Goal: Information Seeking & Learning: Understand process/instructions

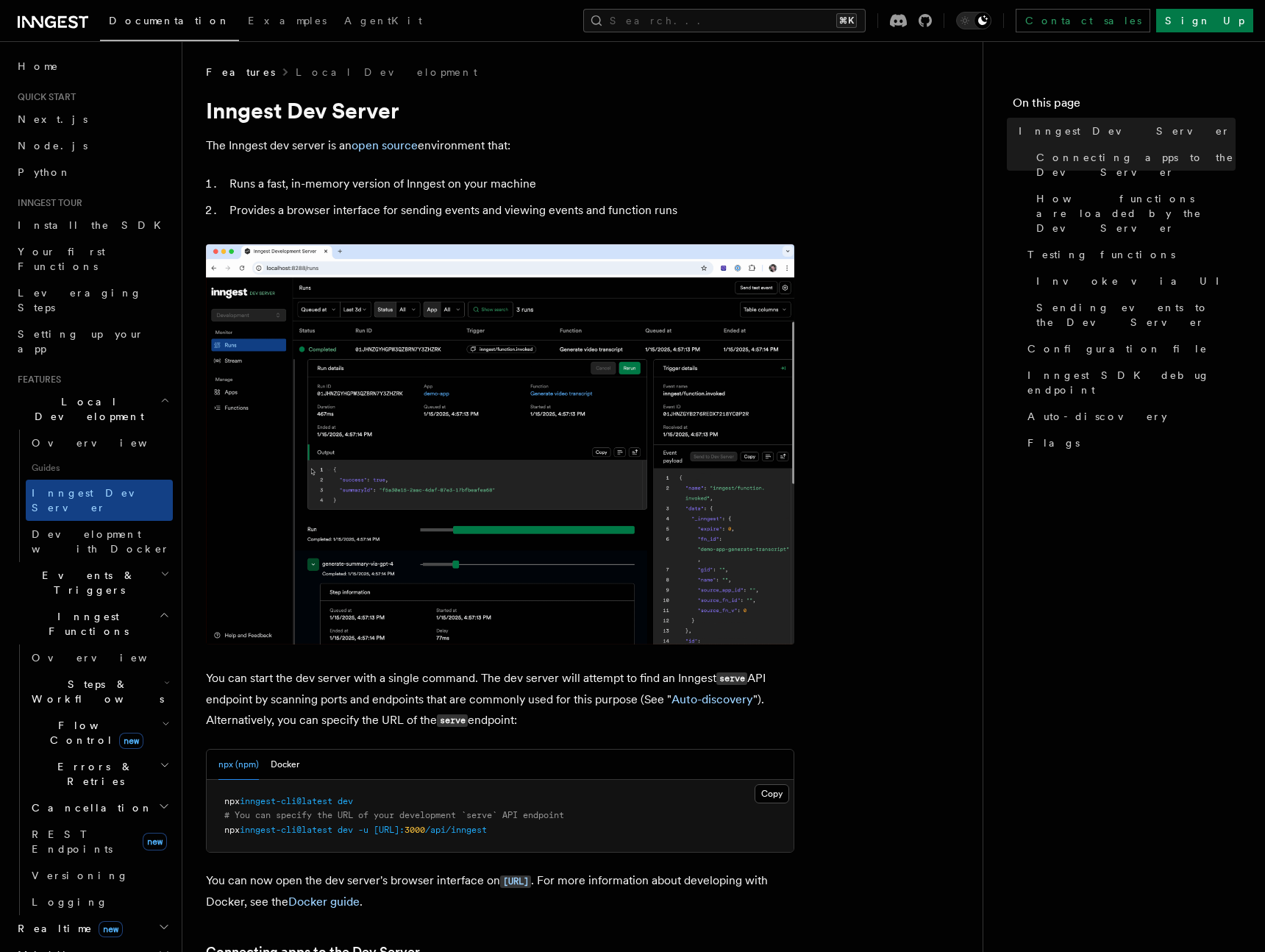
click at [300, 809] on pre "npx inngest-cli@latest dev # You can specify the URL of your development `serve…" at bounding box center [500, 816] width 587 height 73
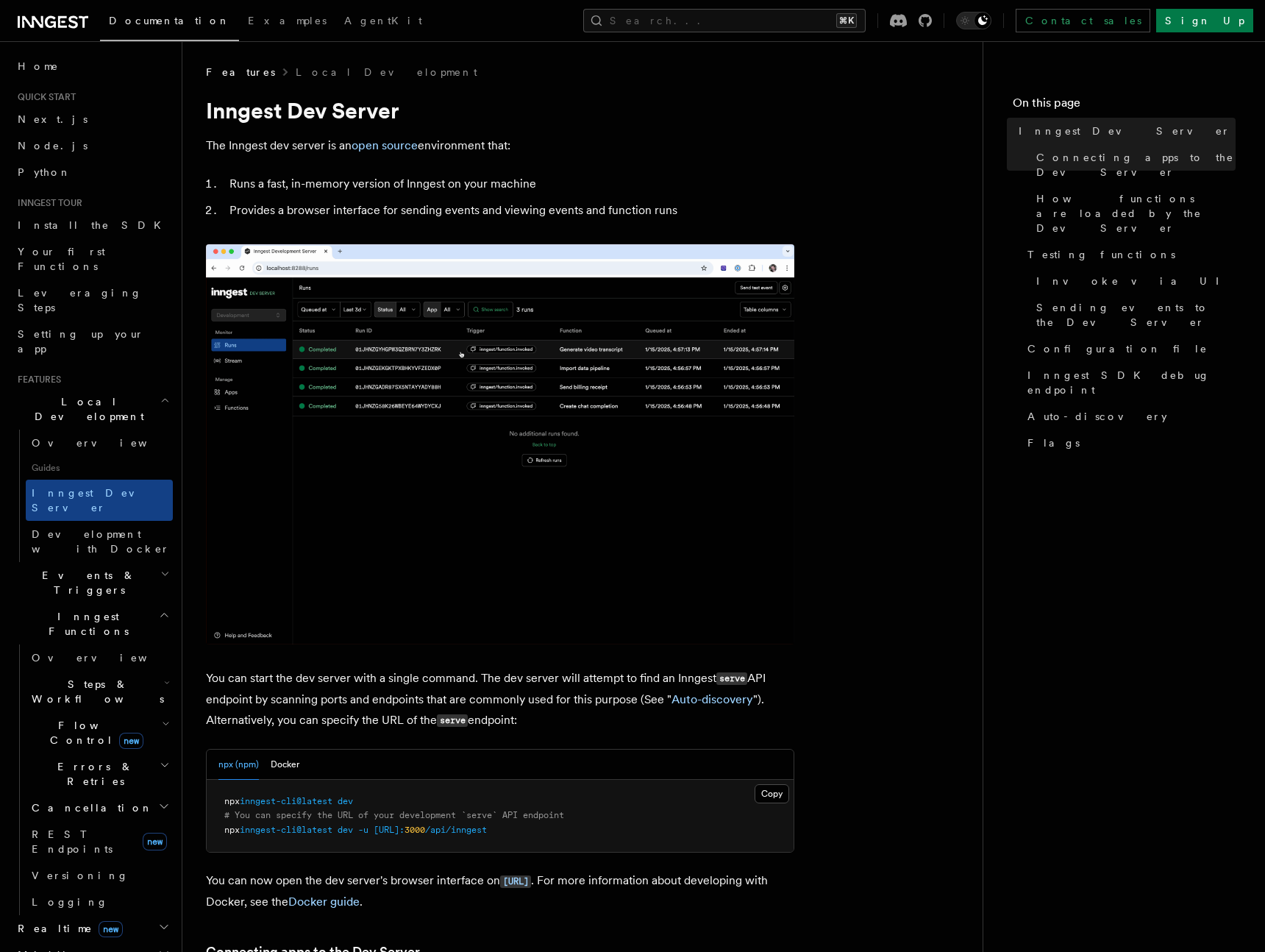
click at [301, 798] on span "inngest-cli@latest" at bounding box center [286, 801] width 93 height 11
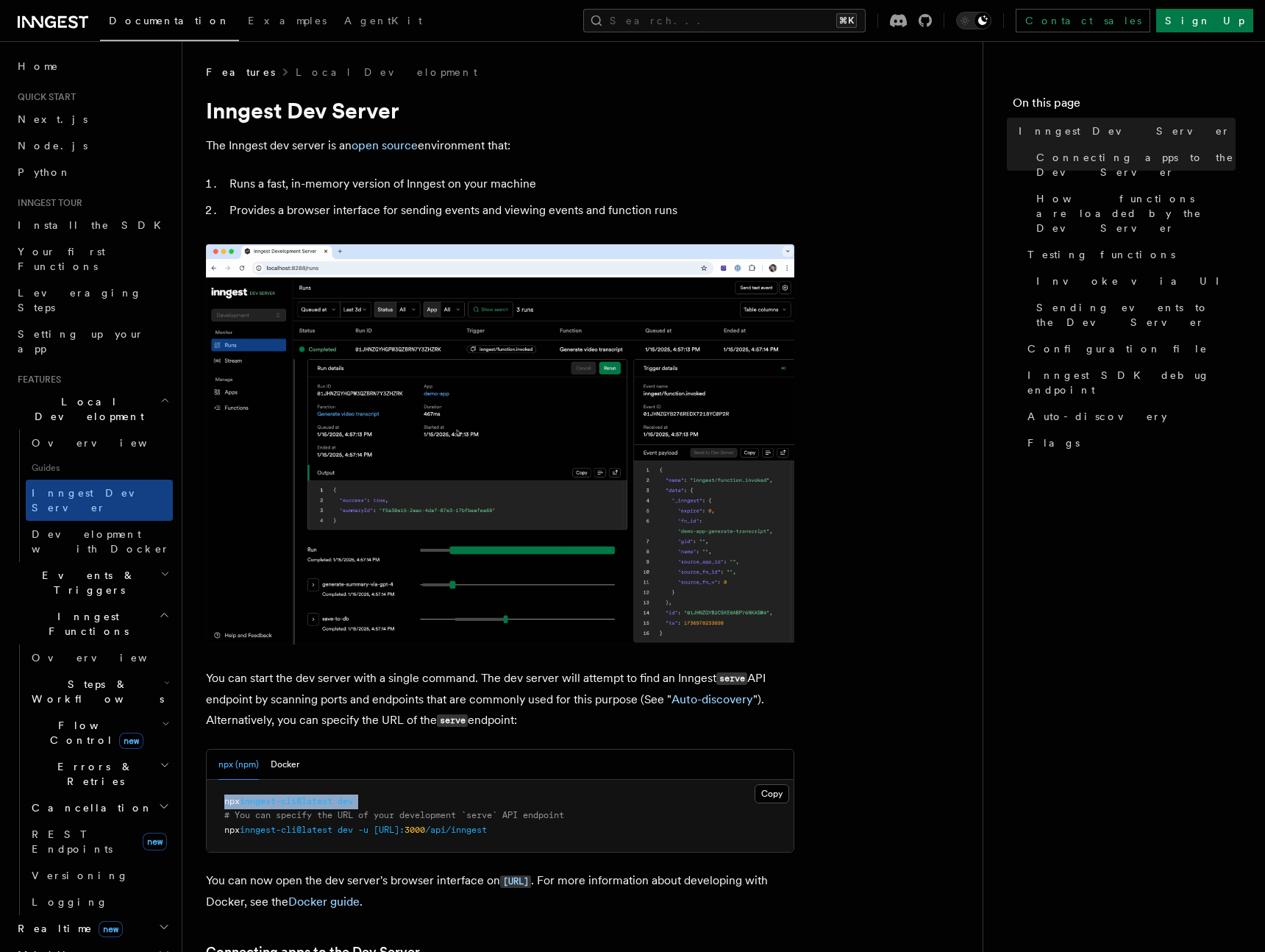
click at [301, 798] on span "inngest-cli@latest" at bounding box center [286, 801] width 93 height 11
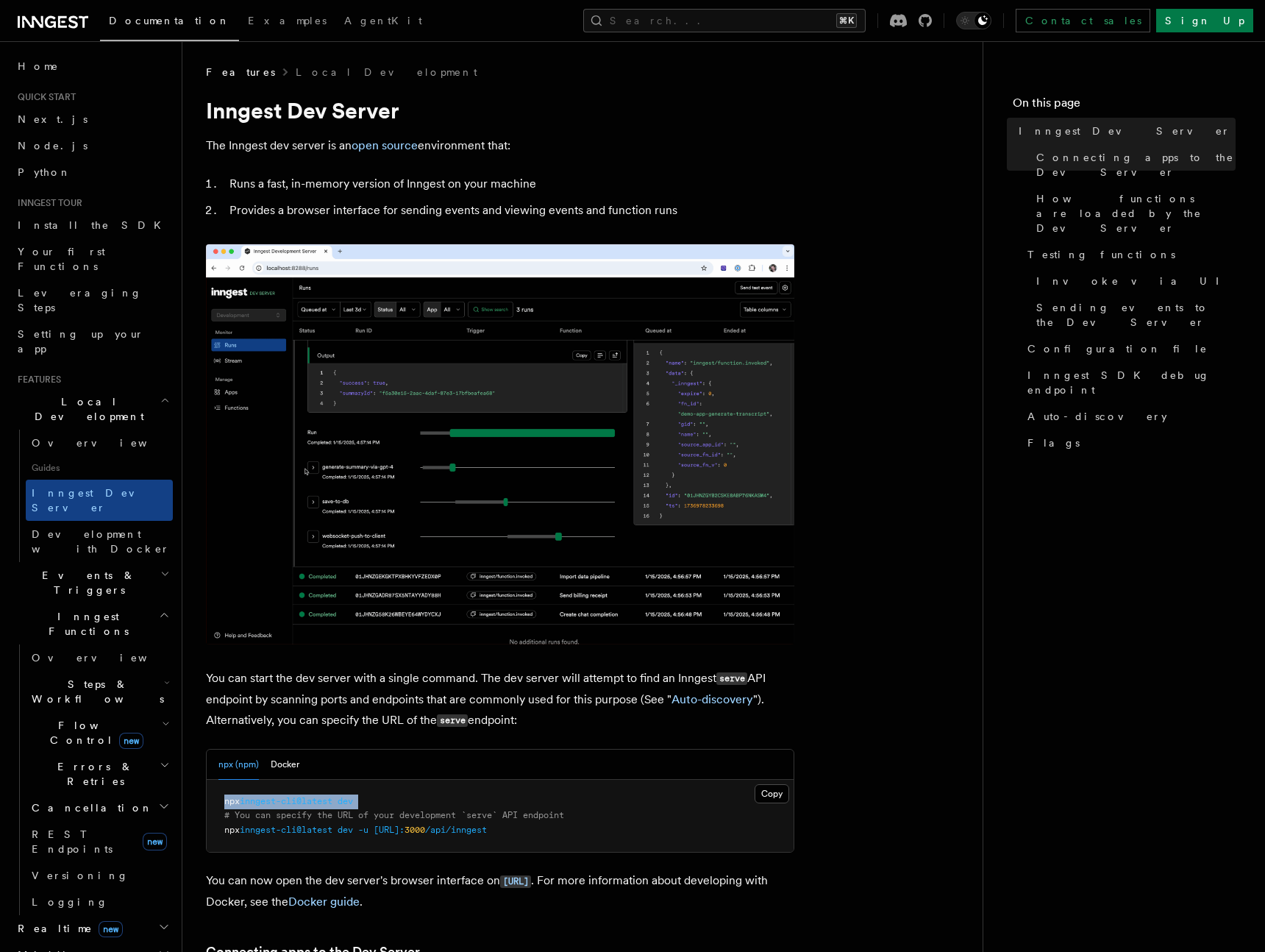
copy code "npx inngest-cli@latest dev"
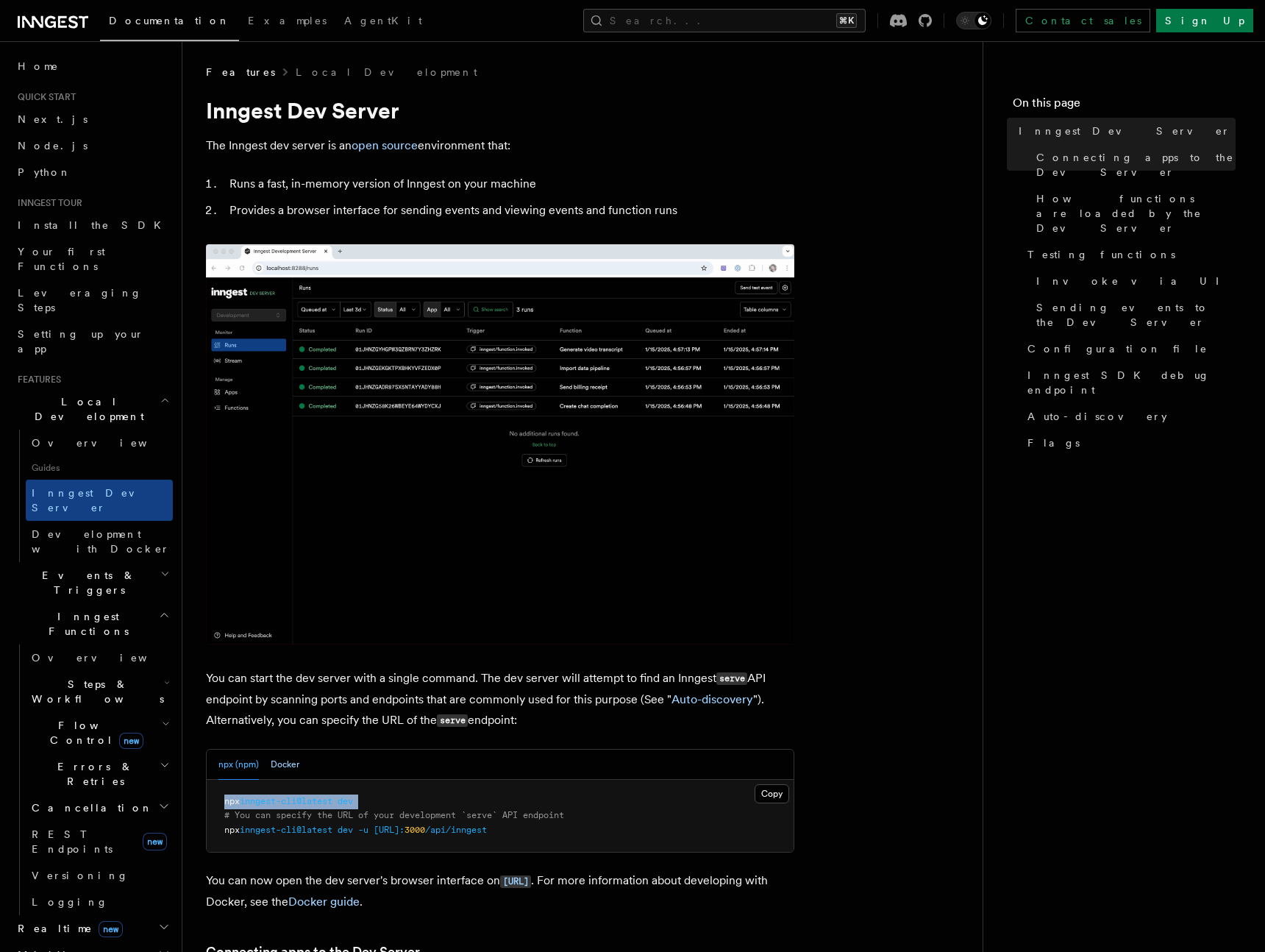
click at [287, 771] on button "Docker" at bounding box center [285, 765] width 28 height 30
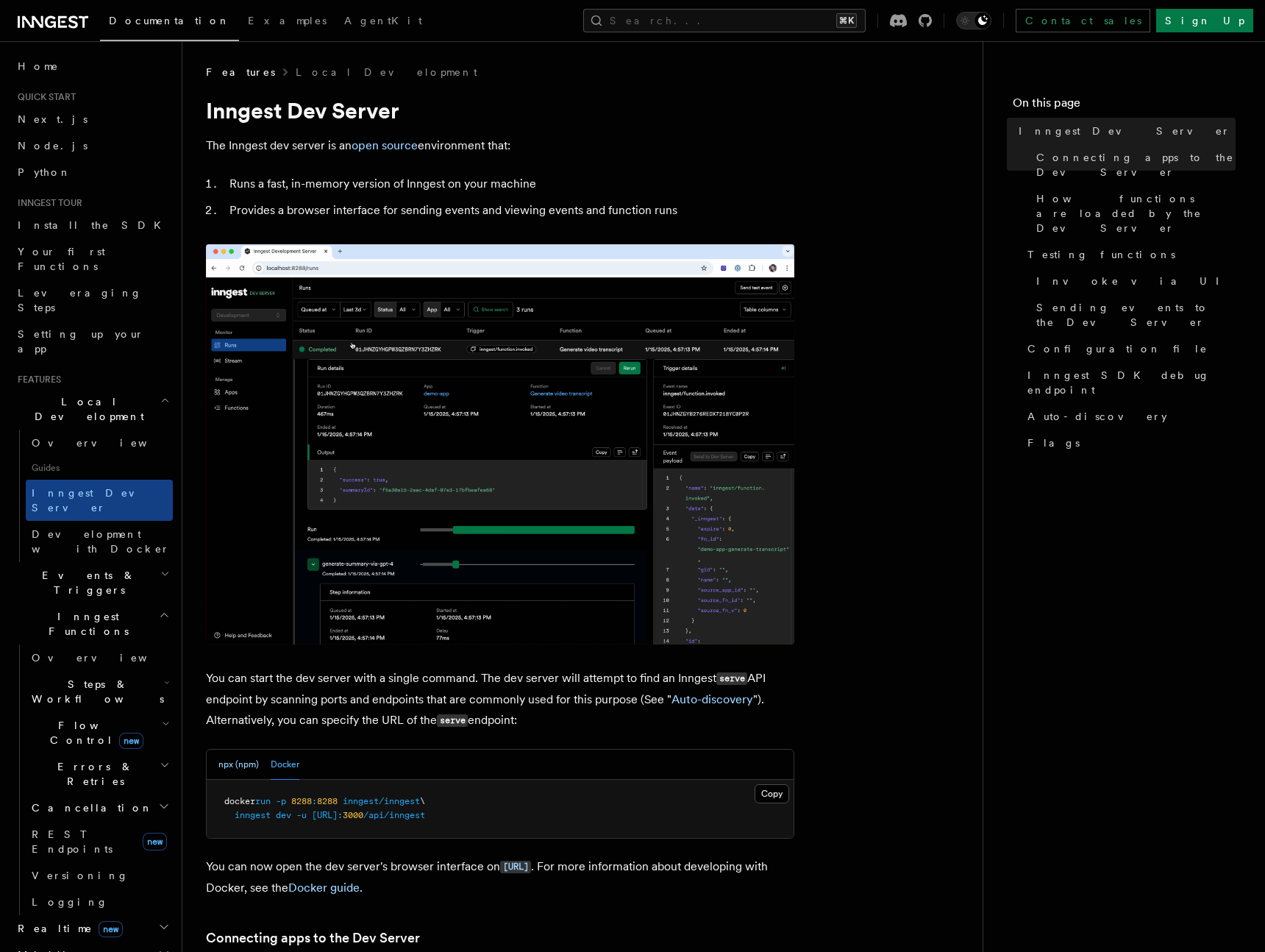
click at [250, 766] on button "npx (npm)" at bounding box center [238, 765] width 40 height 30
